Goal: Navigation & Orientation: Find specific page/section

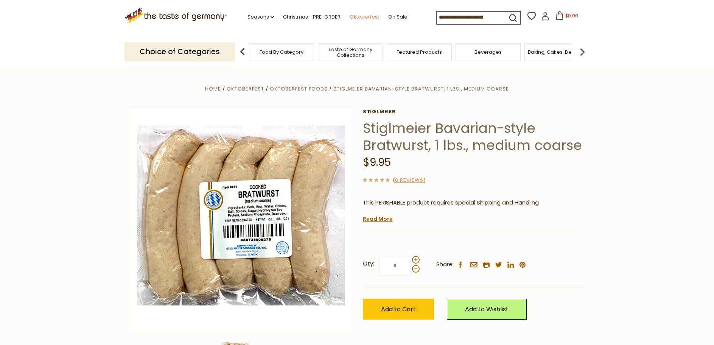
click at [367, 19] on link "Oktoberfest" at bounding box center [365, 17] width 30 height 8
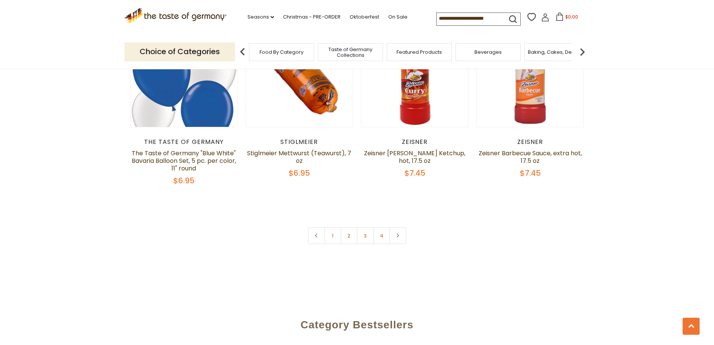
scroll to position [1715, 0]
click at [350, 236] on link "2" at bounding box center [348, 235] width 17 height 17
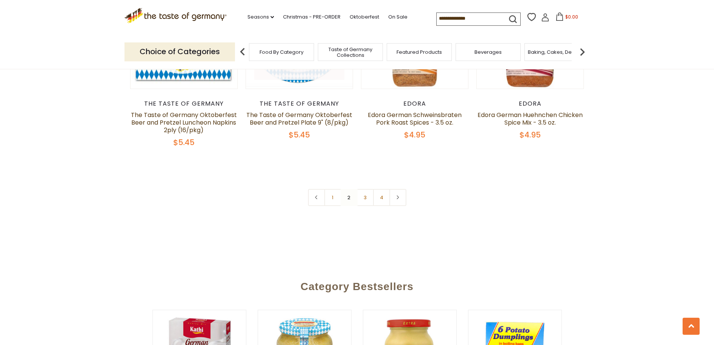
scroll to position [1911, 0]
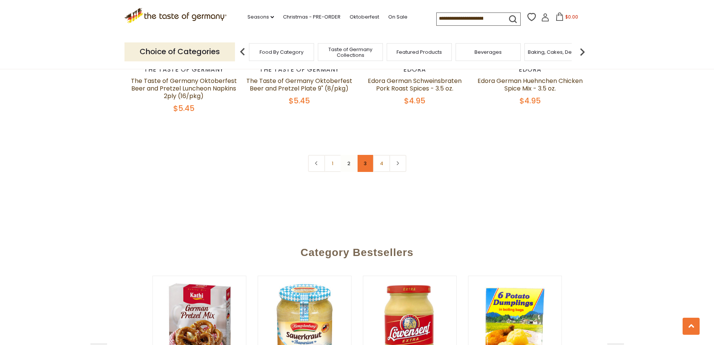
click at [368, 155] on link "3" at bounding box center [365, 163] width 17 height 17
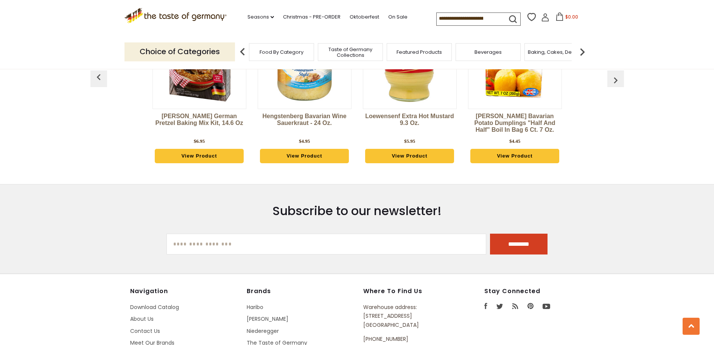
scroll to position [2213, 0]
